Goal: Information Seeking & Learning: Learn about a topic

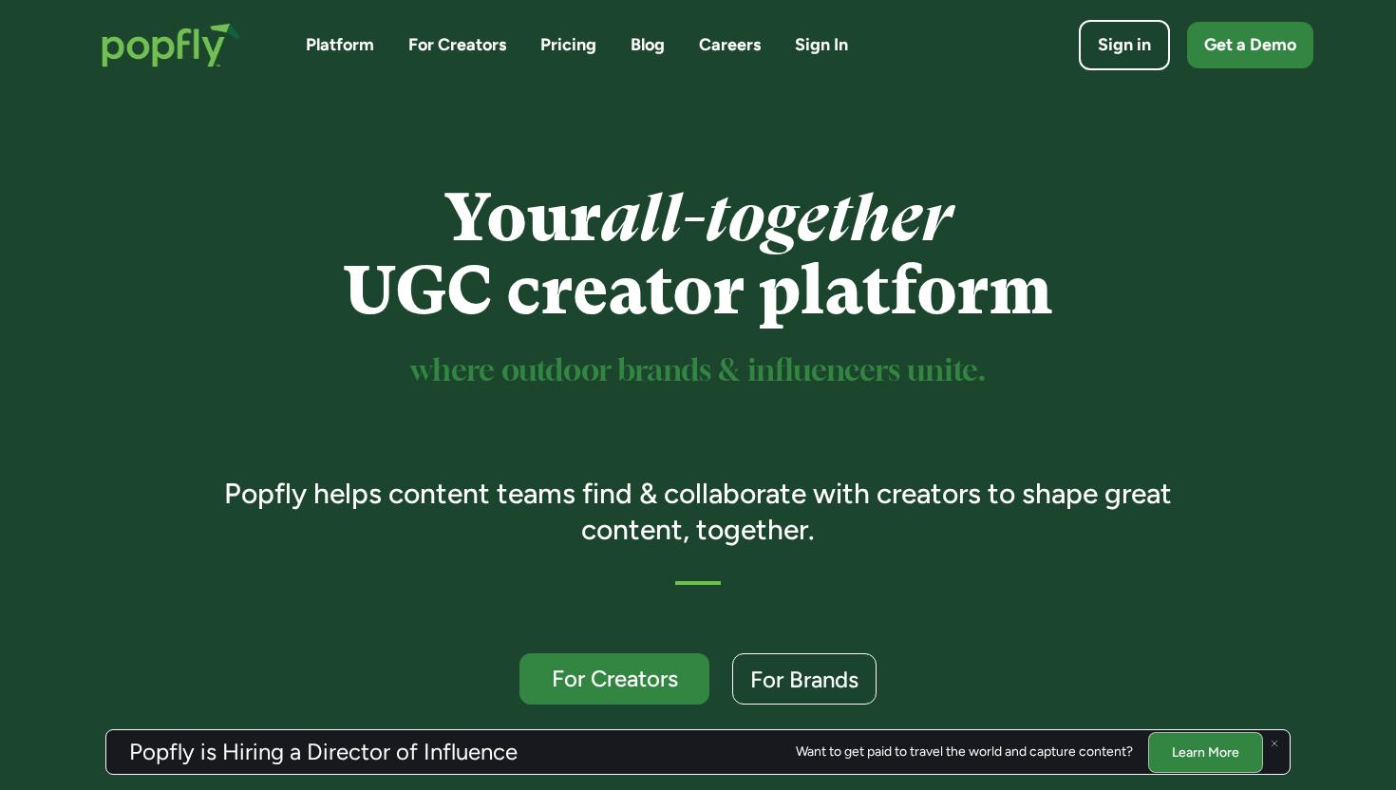
click at [733, 51] on link "Careers" at bounding box center [730, 45] width 62 height 24
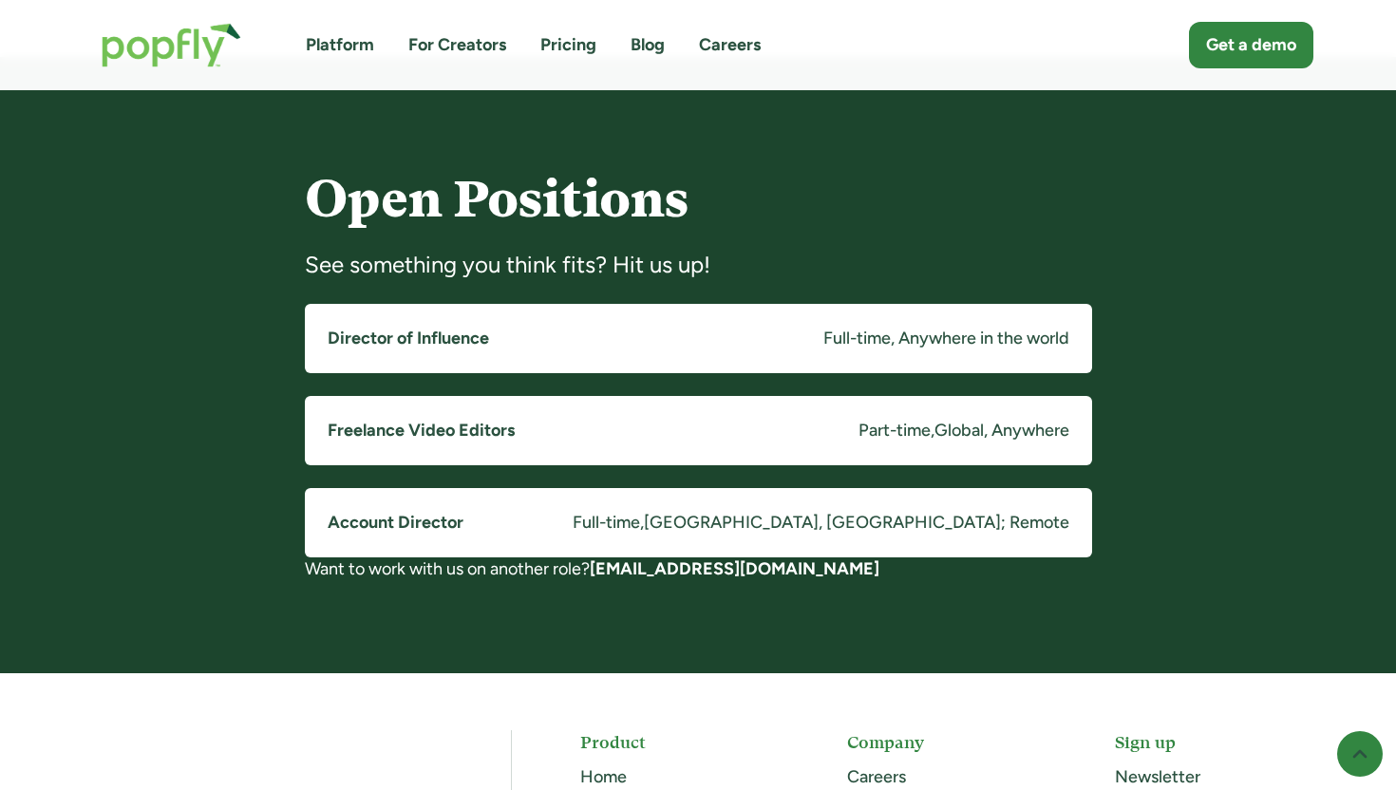
scroll to position [1419, 0]
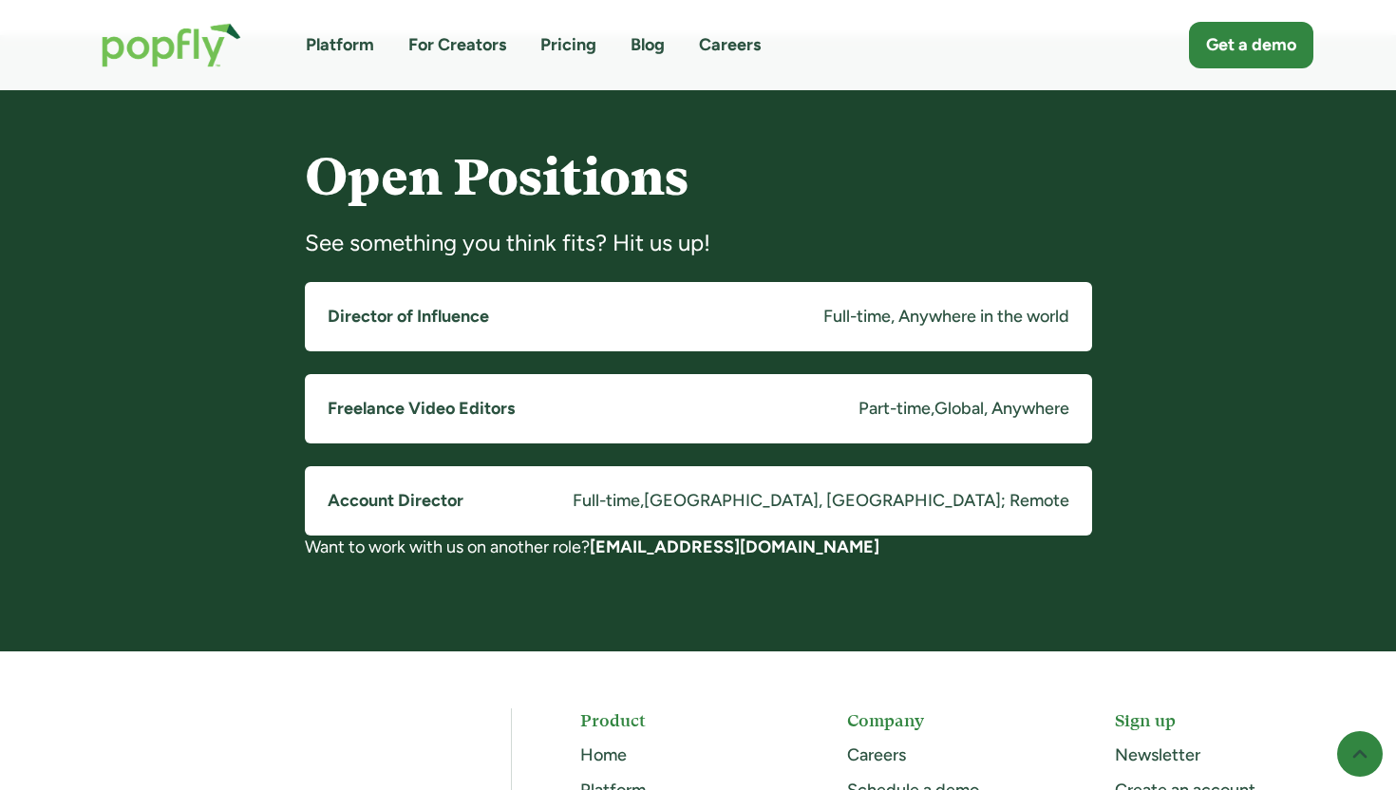
click at [640, 517] on link "Account Director Full-time , Costa Mesa, CA; Remote" at bounding box center [699, 500] width 788 height 69
click at [591, 327] on link "Director of Influence Full-time, Anywhere in the world" at bounding box center [699, 316] width 788 height 69
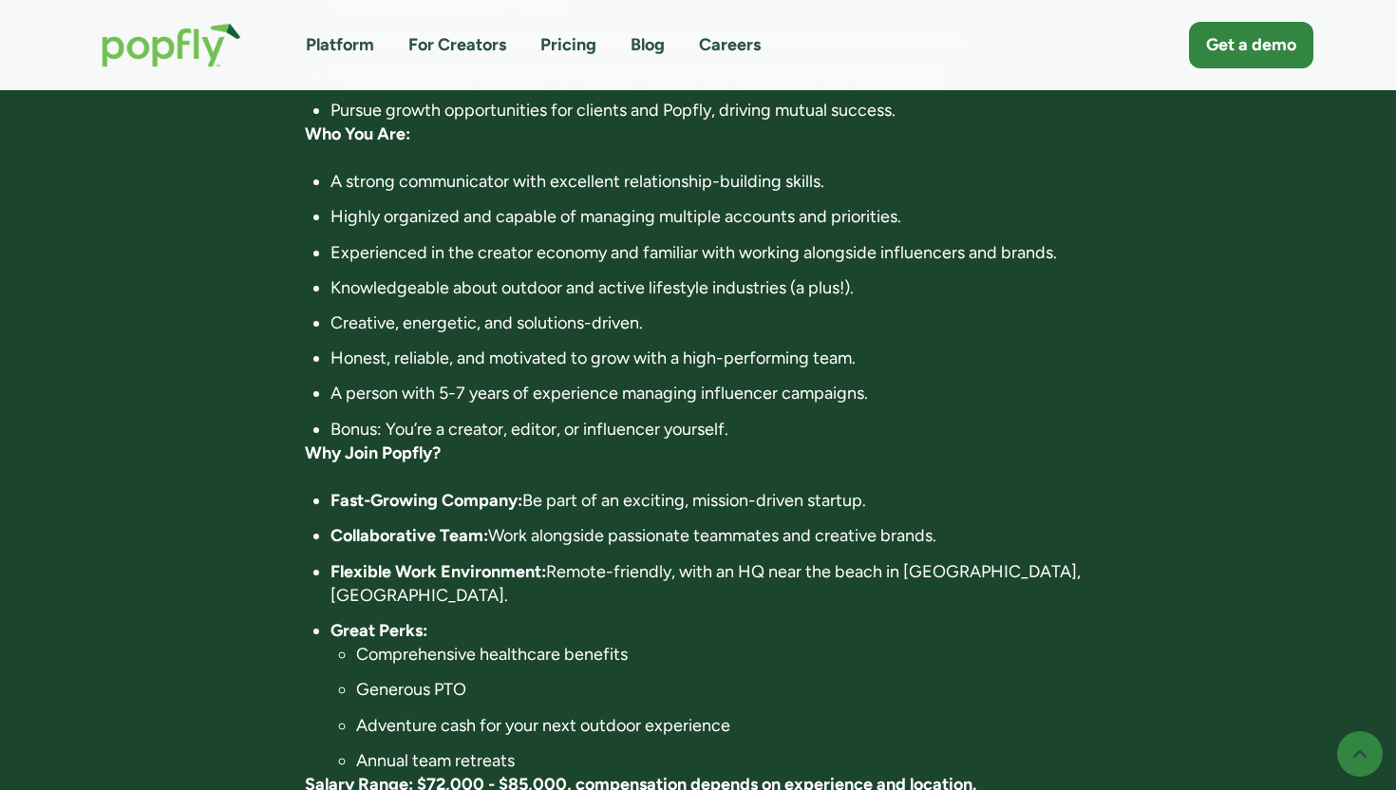
scroll to position [1218, 0]
